Goal: Transaction & Acquisition: Purchase product/service

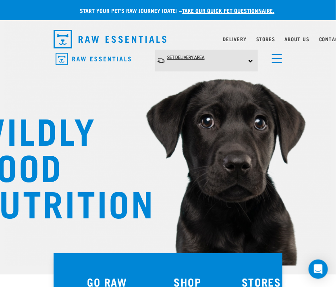
click at [203, 54] on link "Set Delivery Area" at bounding box center [185, 58] width 37 height 12
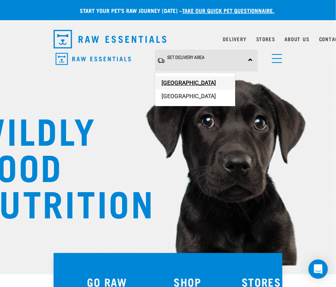
click at [186, 79] on link "[GEOGRAPHIC_DATA]" at bounding box center [195, 82] width 80 height 13
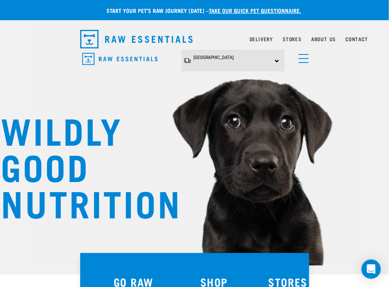
click at [270, 57] on div "North Island North Island South Island" at bounding box center [232, 61] width 103 height 22
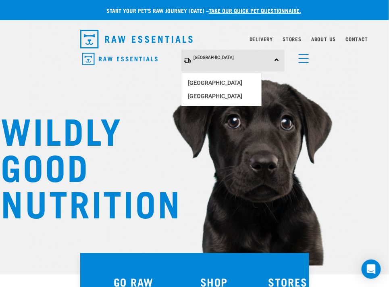
click at [304, 57] on link "menu" at bounding box center [302, 56] width 15 height 15
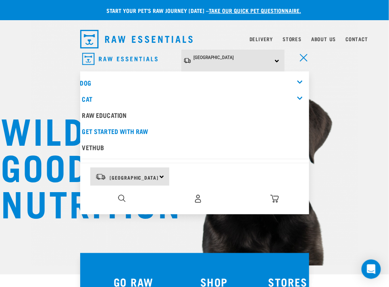
click at [90, 76] on div "Dog" at bounding box center [194, 83] width 229 height 16
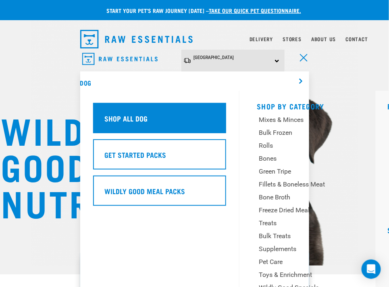
click at [152, 119] on div "Shop All Dog" at bounding box center [159, 118] width 133 height 30
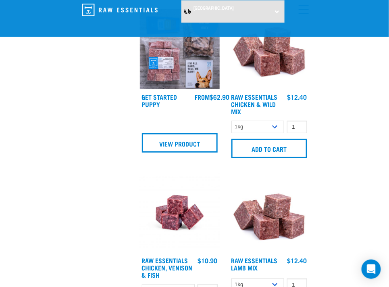
scroll to position [677, 0]
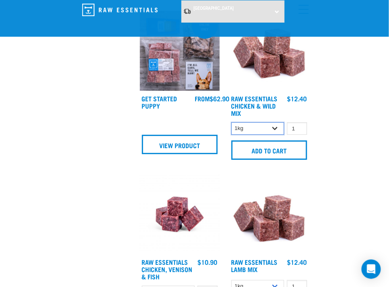
click at [259, 129] on select "1kg 3kg Bulk (10kg)" at bounding box center [257, 128] width 53 height 12
click at [231, 122] on select "1kg 3kg Bulk (10kg)" at bounding box center [257, 128] width 53 height 12
click at [248, 127] on select "1kg 3kg Bulk (10kg)" at bounding box center [257, 128] width 53 height 12
select select "709"
click at [231, 122] on select "1kg 3kg Bulk (10kg)" at bounding box center [257, 128] width 53 height 12
